Goal: Find specific page/section: Find specific page/section

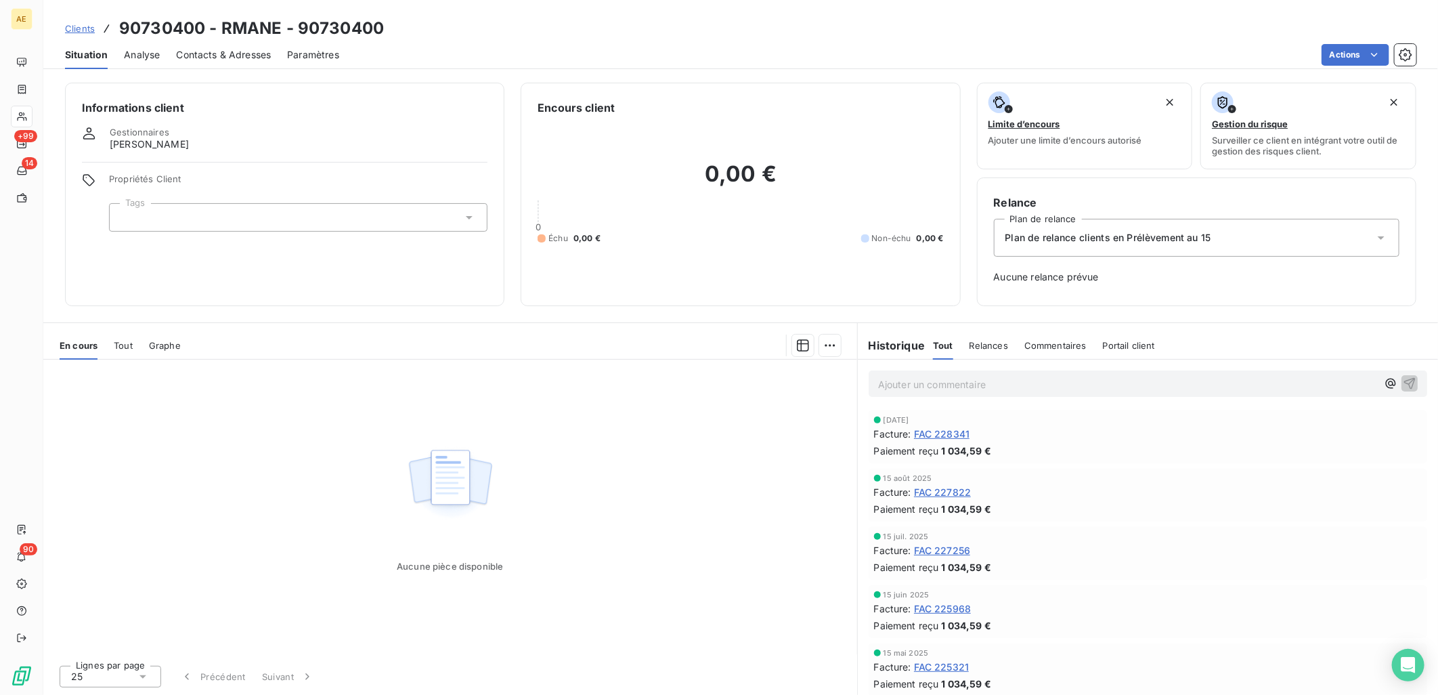
click at [71, 27] on span "Clients" at bounding box center [80, 28] width 30 height 11
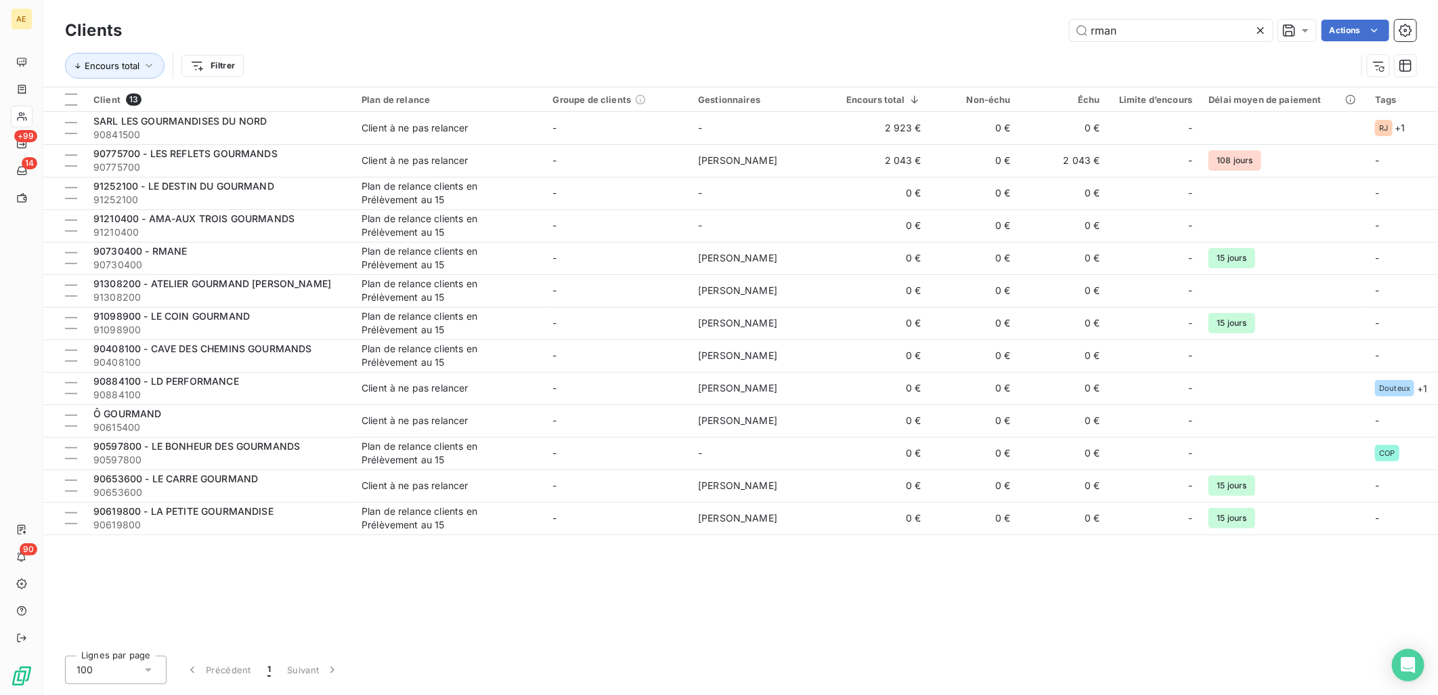
drag, startPoint x: 1137, startPoint y: 30, endPoint x: 927, endPoint y: 30, distance: 209.8
click at [927, 30] on div "rman Actions" at bounding box center [777, 31] width 1278 height 22
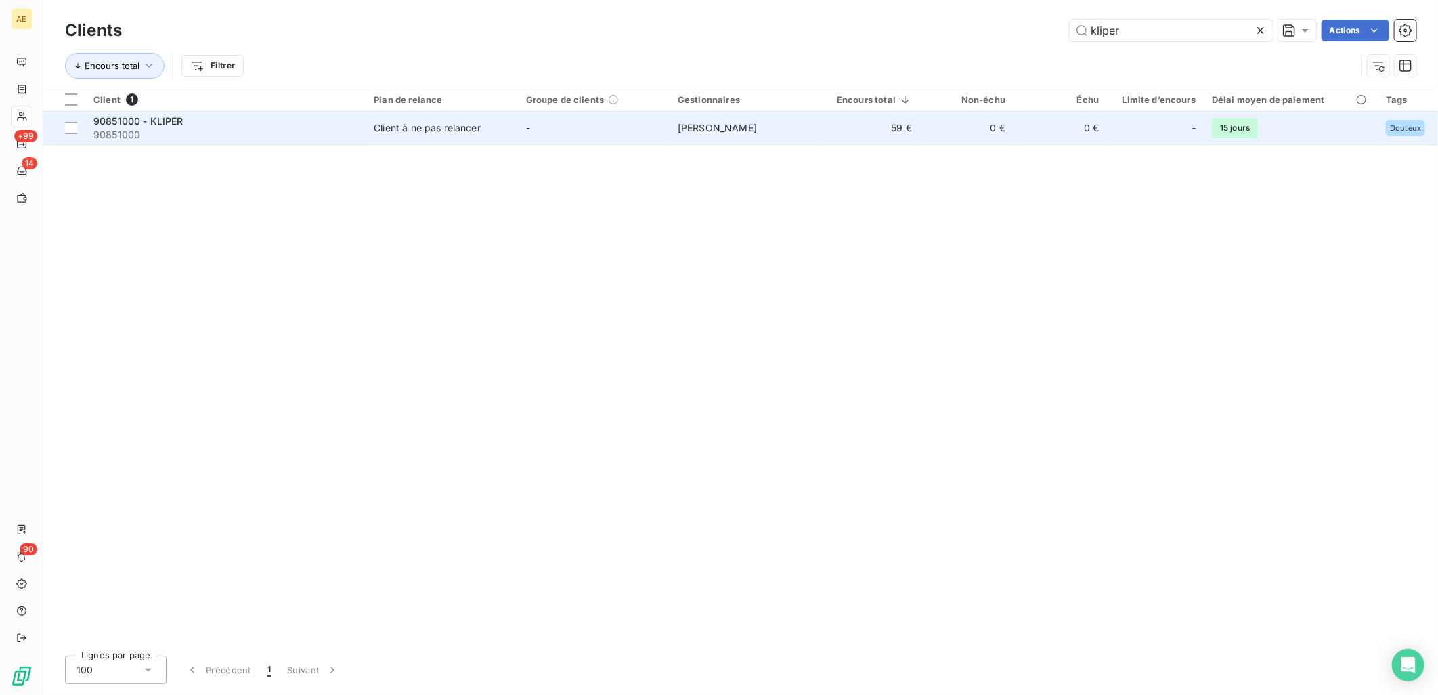
type input "kliper"
click at [250, 135] on span "90851000" at bounding box center [225, 135] width 264 height 14
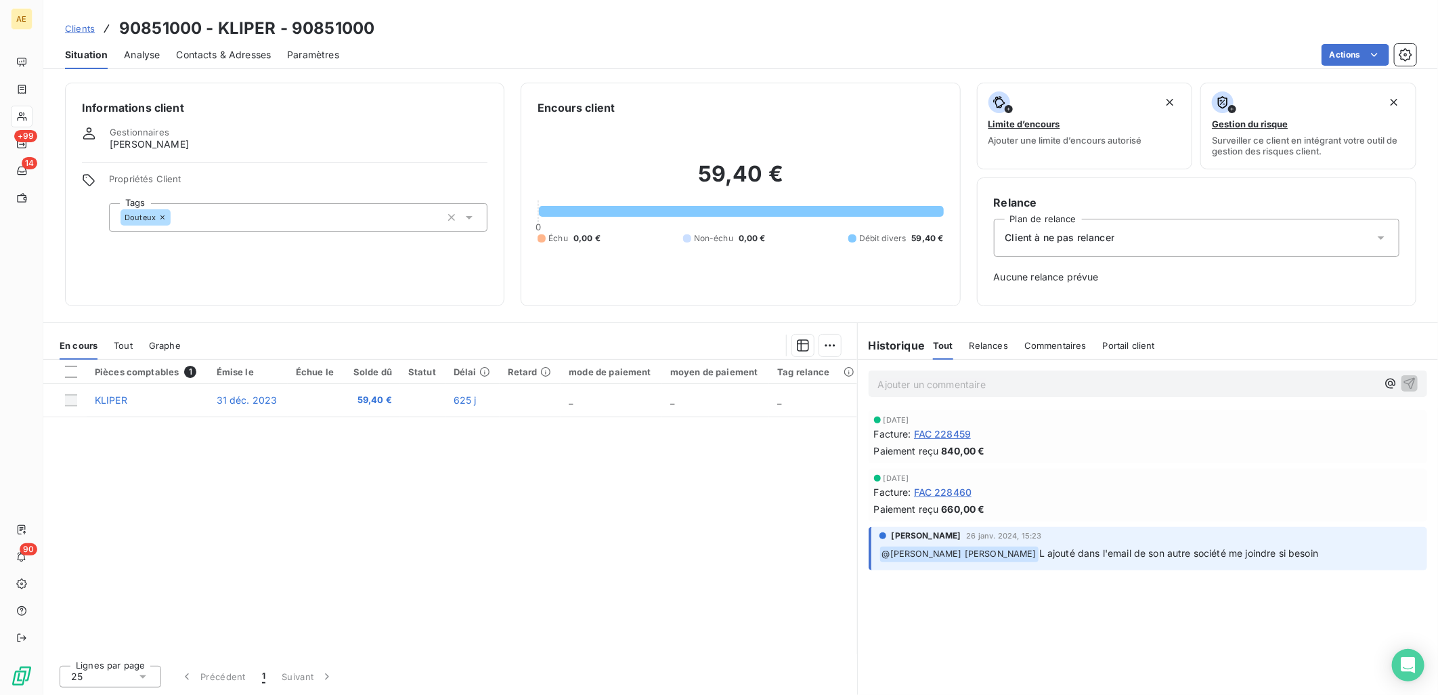
click at [84, 26] on span "Clients" at bounding box center [80, 28] width 30 height 11
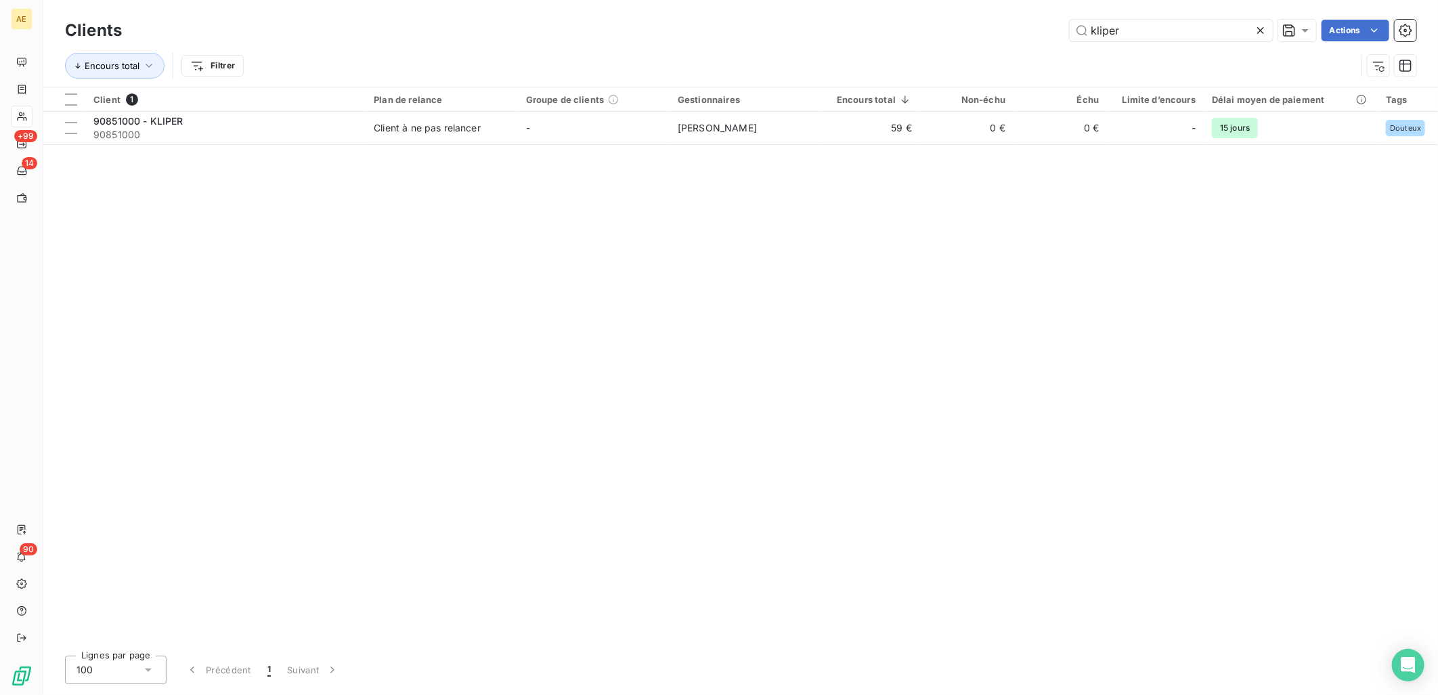
drag, startPoint x: 1165, startPoint y: 28, endPoint x: 959, endPoint y: 30, distance: 205.8
click at [960, 30] on div "kliper Actions" at bounding box center [777, 31] width 1278 height 22
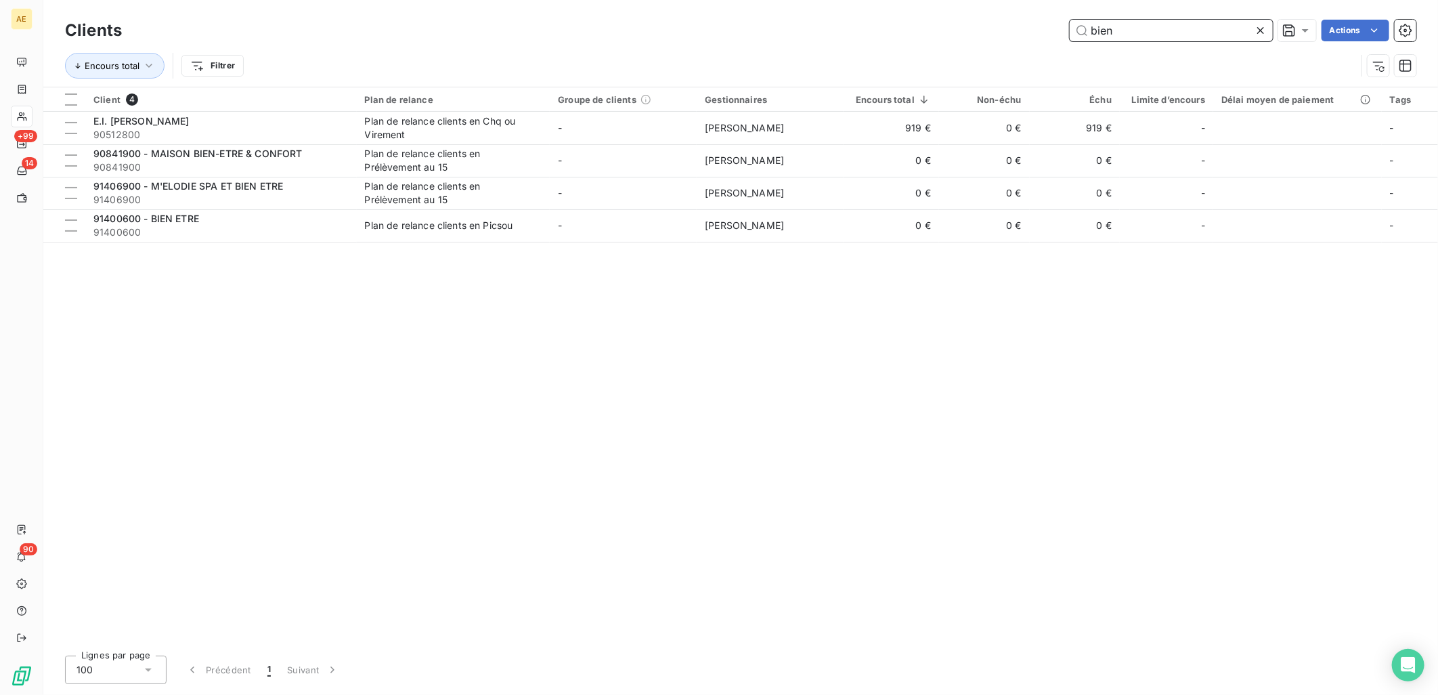
drag, startPoint x: 1154, startPoint y: 26, endPoint x: 835, endPoint y: 27, distance: 319.5
click at [835, 27] on div "bien Actions" at bounding box center [777, 31] width 1278 height 22
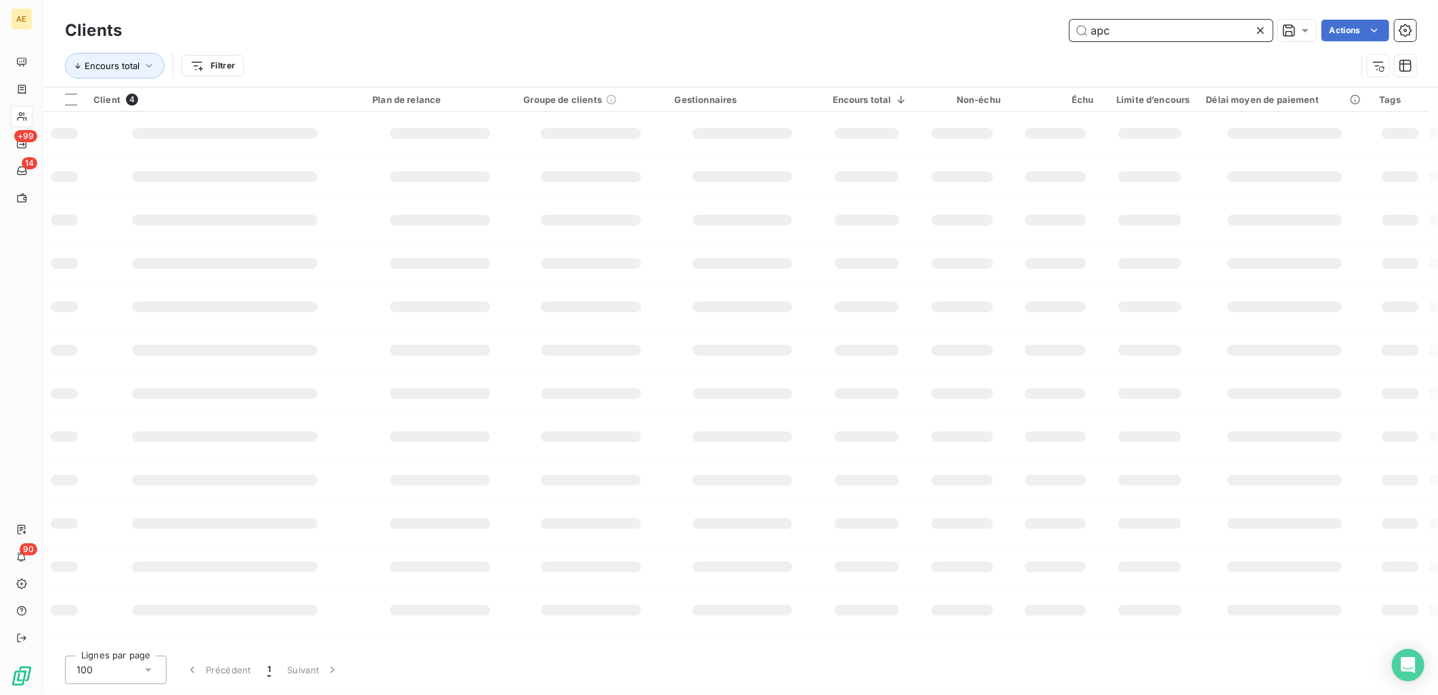
type input "apc"
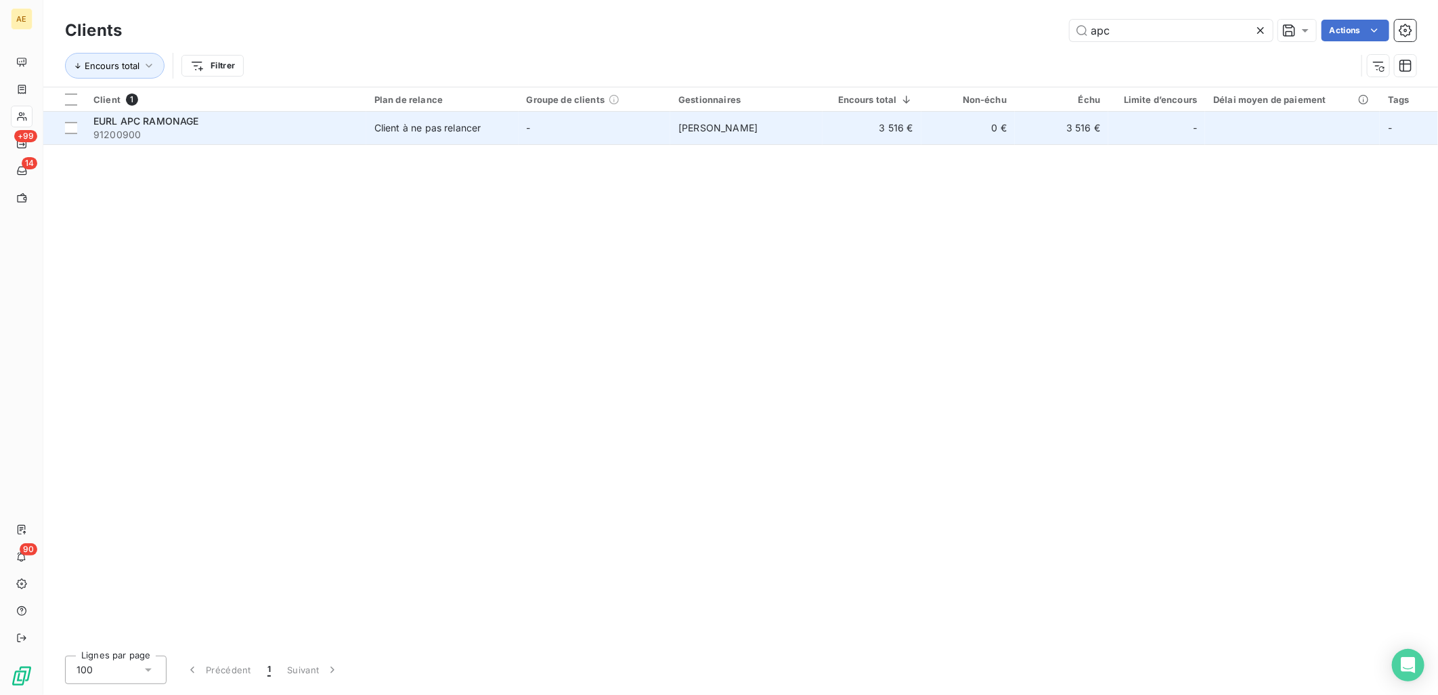
click at [335, 132] on span "91200900" at bounding box center [225, 135] width 265 height 14
